Goal: Task Accomplishment & Management: Manage account settings

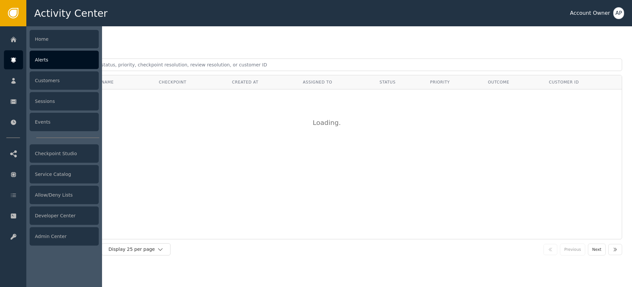
click at [63, 59] on div "Alerts" at bounding box center [64, 60] width 69 height 18
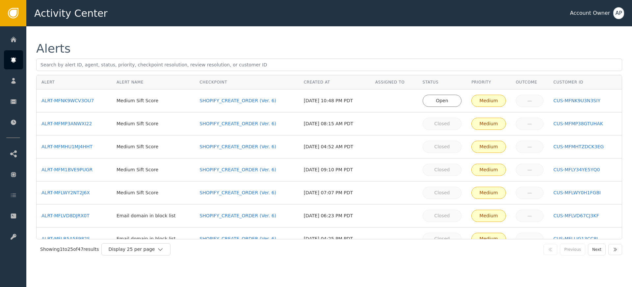
click at [78, 95] on td "ALRT-MFNK9WCV3OU7" at bounding box center [74, 101] width 75 height 23
click at [78, 98] on div "ALRT-MFNK9WCV3OU7" at bounding box center [73, 100] width 65 height 7
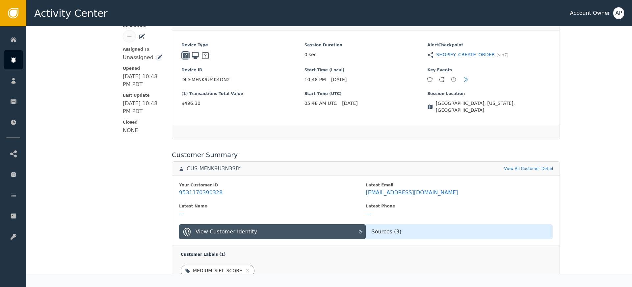
scroll to position [224, 0]
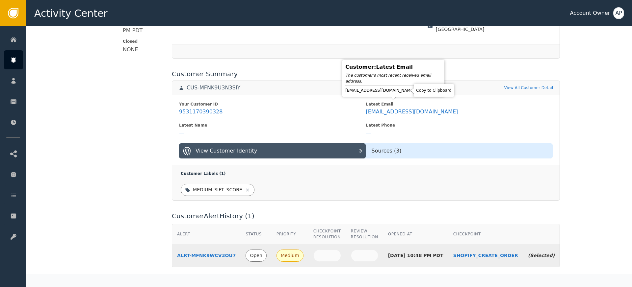
click at [417, 92] on icon at bounding box center [420, 90] width 7 height 7
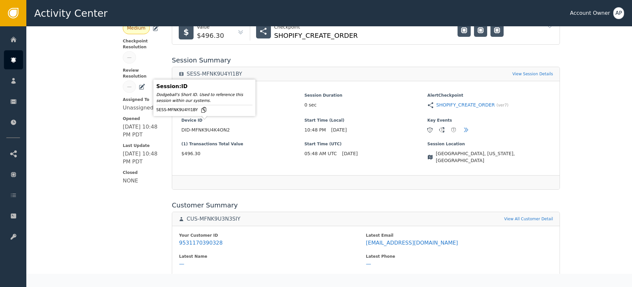
scroll to position [0, 0]
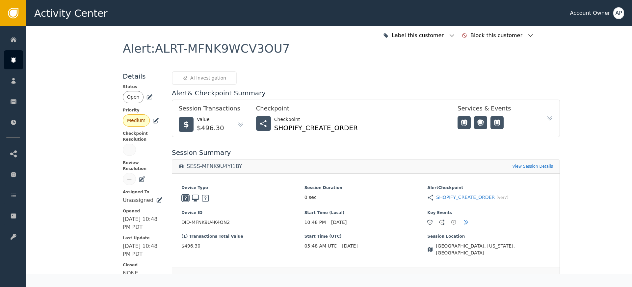
click at [148, 96] on icon at bounding box center [150, 96] width 5 height 5
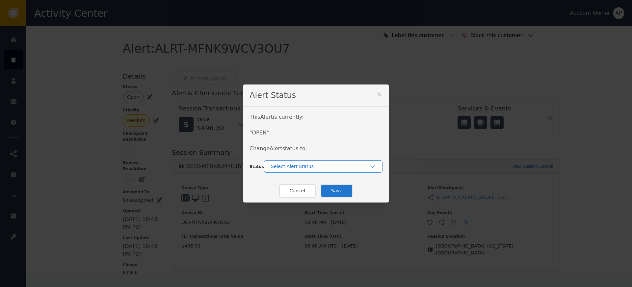
click at [278, 167] on div "Select Alert Status" at bounding box center [320, 166] width 98 height 7
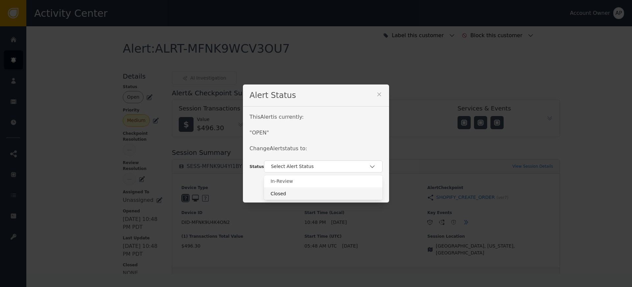
click at [285, 193] on div "Closed" at bounding box center [323, 194] width 105 height 7
click at [334, 194] on button "Save" at bounding box center [337, 190] width 32 height 13
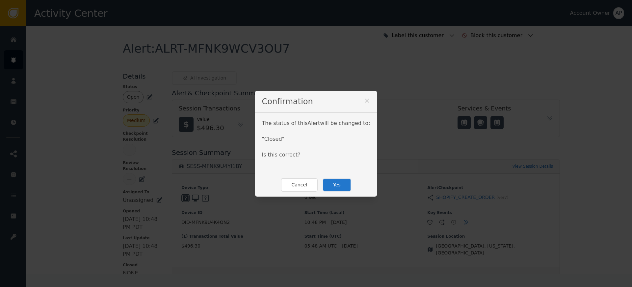
click at [340, 185] on button "Yes" at bounding box center [337, 184] width 29 height 13
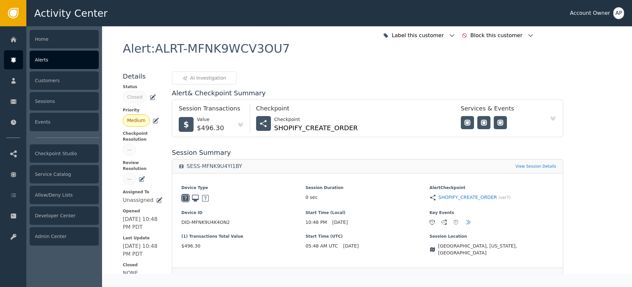
click at [15, 61] on icon at bounding box center [13, 60] width 5 height 5
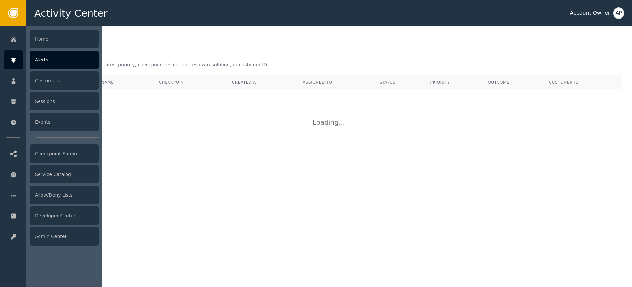
click at [21, 61] on div at bounding box center [13, 59] width 19 height 19
drag, startPoint x: 52, startPoint y: 64, endPoint x: 55, endPoint y: 65, distance: 3.4
click at [52, 63] on div "Alerts" at bounding box center [64, 60] width 69 height 18
click at [46, 59] on div "Alerts" at bounding box center [64, 60] width 69 height 18
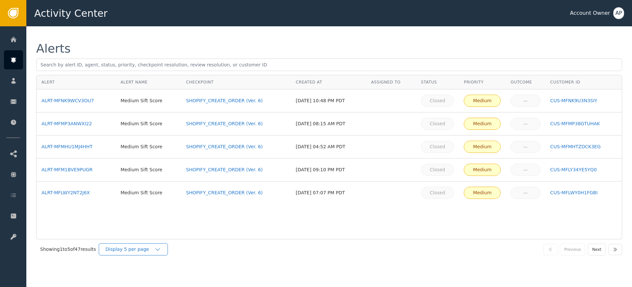
drag, startPoint x: 131, startPoint y: 248, endPoint x: 136, endPoint y: 245, distance: 5.2
click at [132, 248] on div "Display 5 per page" at bounding box center [130, 249] width 49 height 7
click at [145, 273] on div "Display 25 per page" at bounding box center [135, 277] width 66 height 13
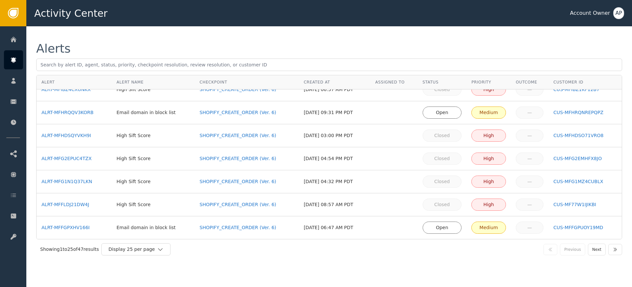
scroll to position [298, 0]
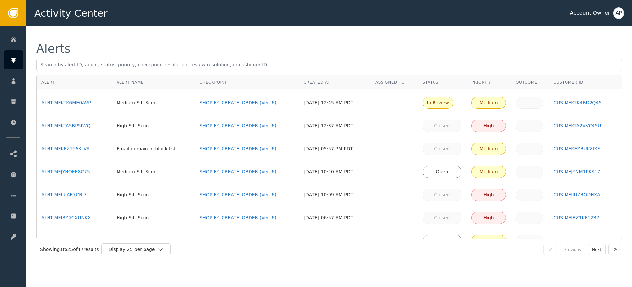
click at [72, 171] on div "ALRT-MFJYNOEE8C75" at bounding box center [73, 172] width 65 height 7
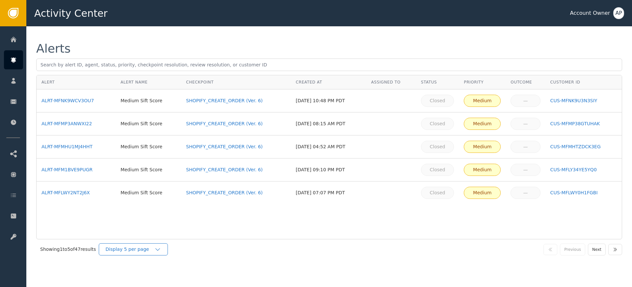
click at [129, 253] on div "Display 5 per page" at bounding box center [133, 250] width 69 height 12
click at [133, 277] on div "Display 25 per page" at bounding box center [135, 277] width 53 height 7
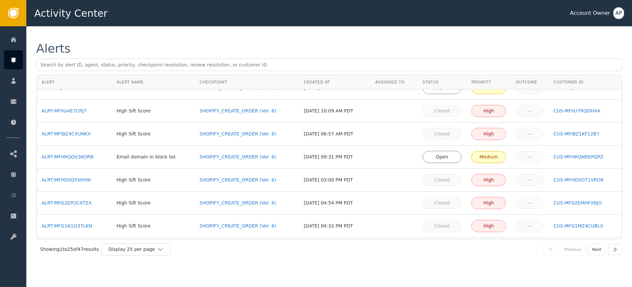
scroll to position [426, 0]
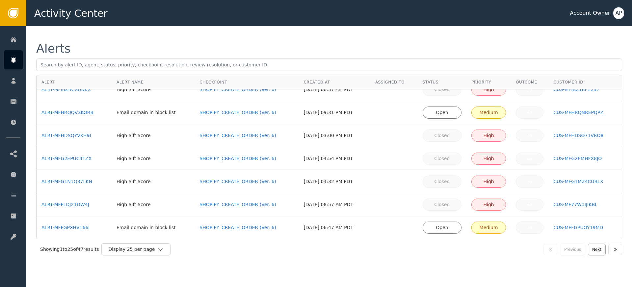
click at [600, 250] on button "Next" at bounding box center [597, 250] width 18 height 12
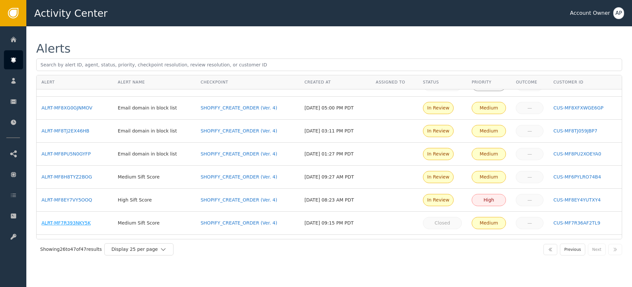
scroll to position [357, 0]
